Goal: Task Accomplishment & Management: Manage account settings

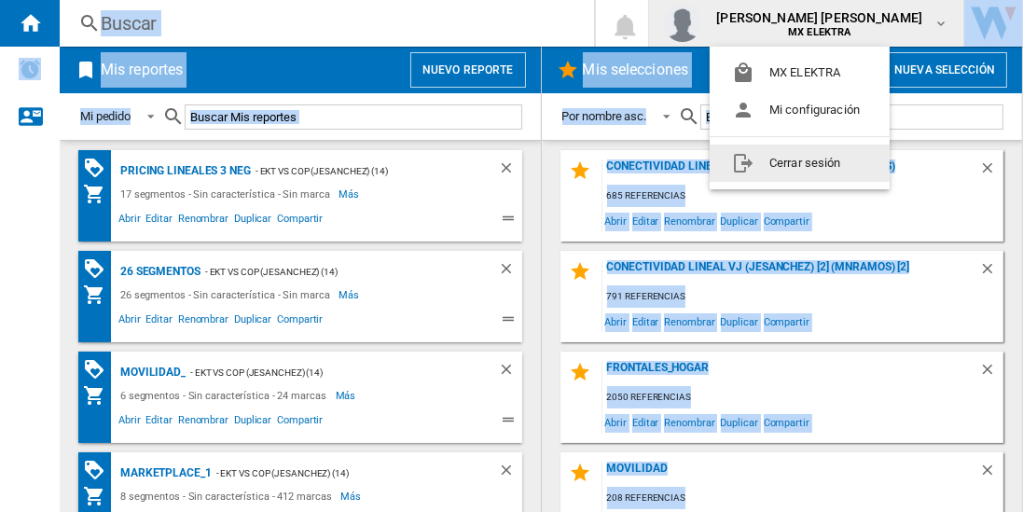
click at [761, 167] on button "Cerrar sesión" at bounding box center [800, 163] width 180 height 37
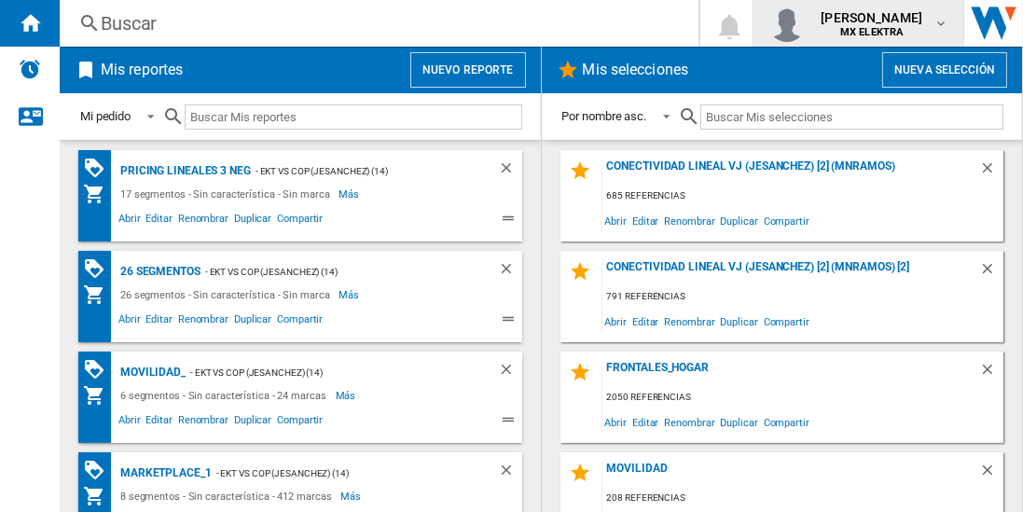
click at [843, 26] on b "MX ELEKTRA" at bounding box center [871, 32] width 62 height 12
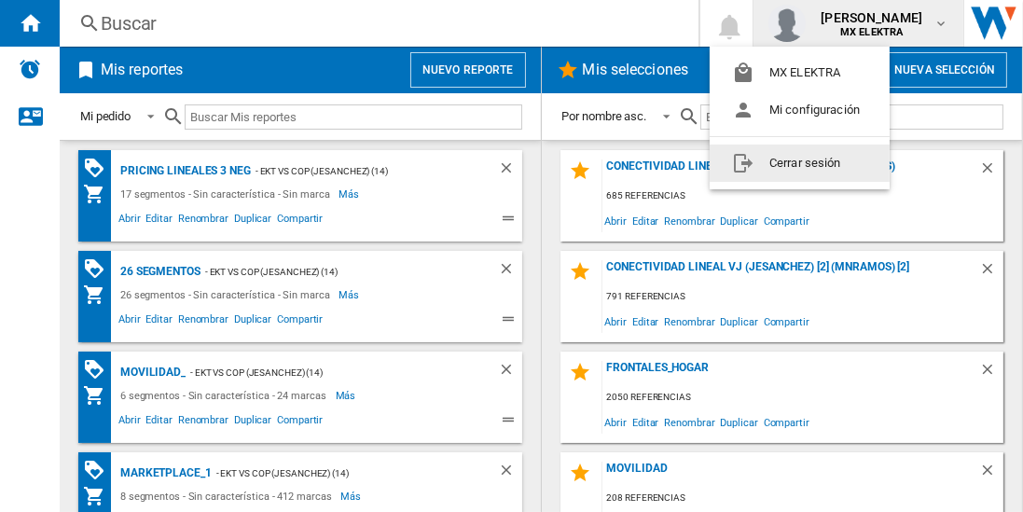
click at [772, 157] on button "Cerrar sesión" at bounding box center [800, 163] width 180 height 37
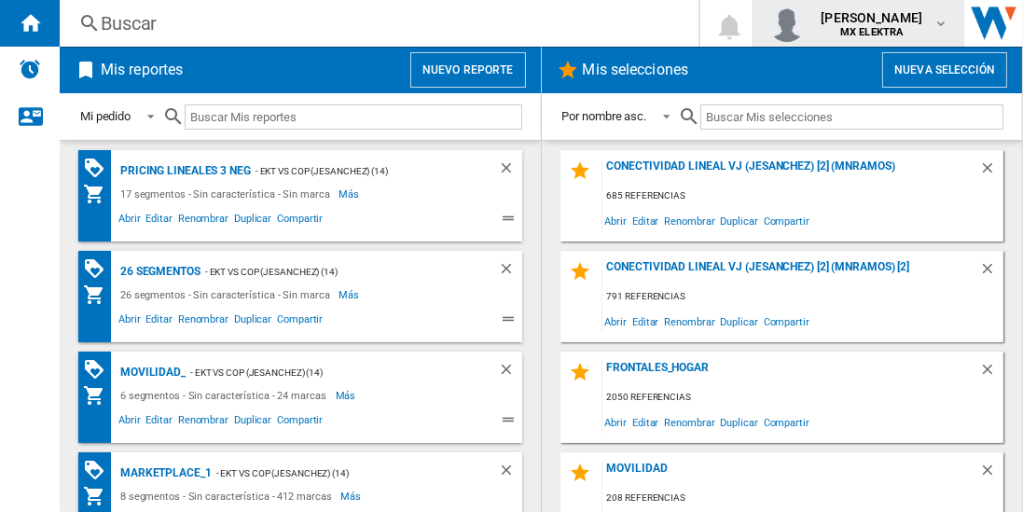
click at [843, 20] on span "[PERSON_NAME]" at bounding box center [872, 17] width 102 height 19
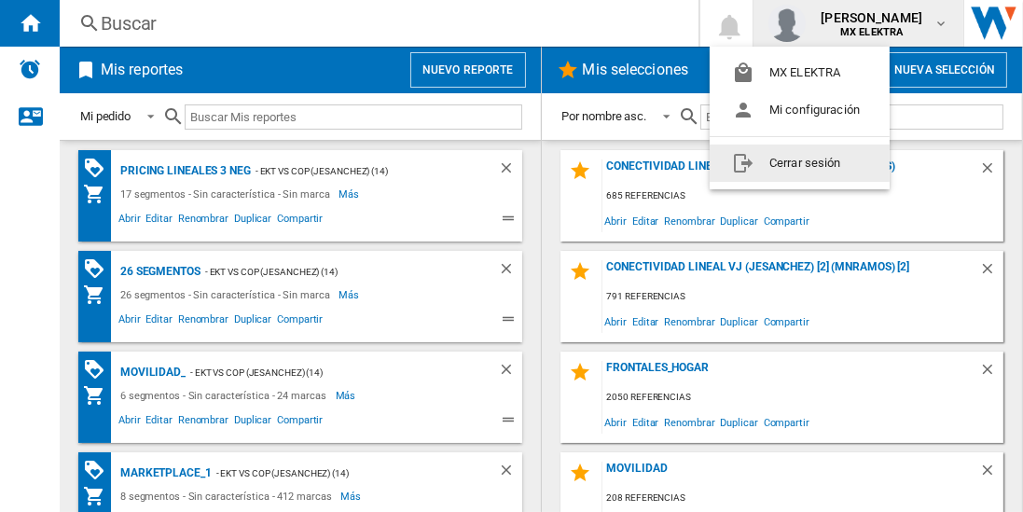
click at [788, 169] on button "Cerrar sesión" at bounding box center [800, 163] width 180 height 37
